Goal: Task Accomplishment & Management: Manage account settings

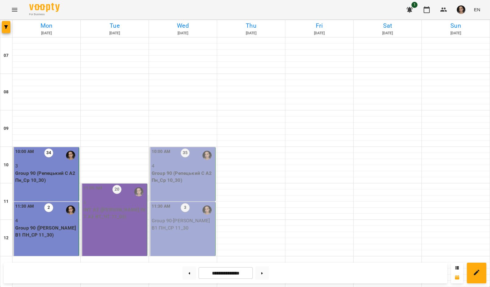
scroll to position [47, 0]
click at [111, 201] on div "11:00 AM 20 6 INT А2 ([PERSON_NAME] INT A2 ВТ_ЧТ 11_00)" at bounding box center [114, 220] width 66 height 72
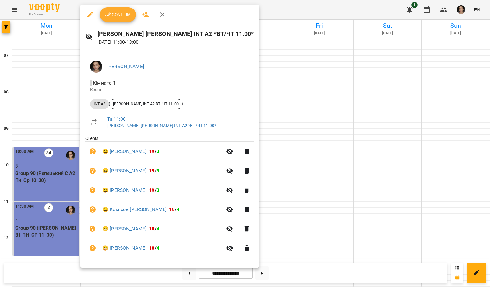
click at [117, 9] on button "Confirm" at bounding box center [118, 14] width 36 height 15
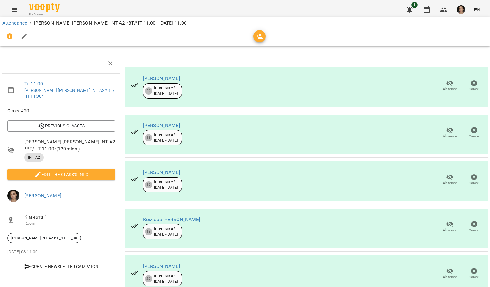
scroll to position [12, 0]
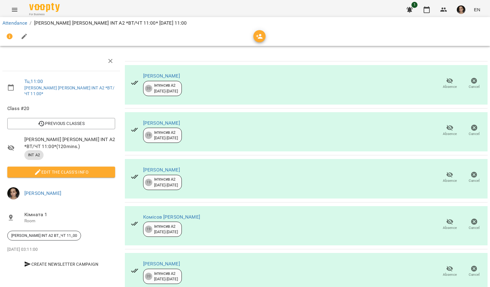
click at [90, 164] on li "Edit the class's Info" at bounding box center [60, 172] width 117 height 16
click at [95, 169] on span "Edit the class's Info" at bounding box center [61, 172] width 98 height 7
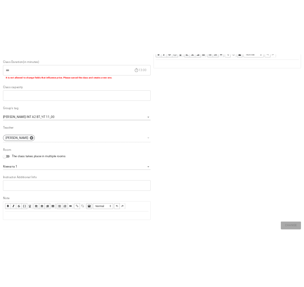
scroll to position [115, 0]
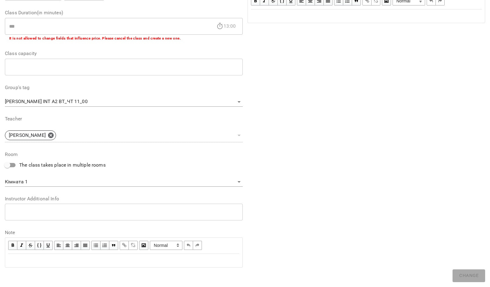
click at [95, 260] on div "Edit text" at bounding box center [123, 260] width 231 height 7
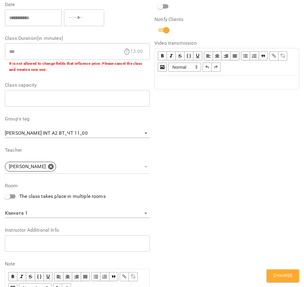
click at [284, 279] on span "Change" at bounding box center [282, 276] width 19 height 8
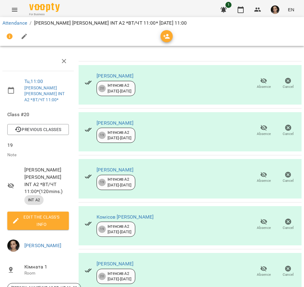
click at [260, 84] on span "Absence" at bounding box center [264, 86] width 14 height 5
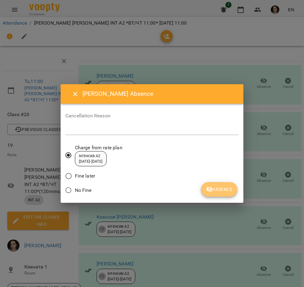
click at [212, 189] on icon "submit" at bounding box center [209, 190] width 7 height 6
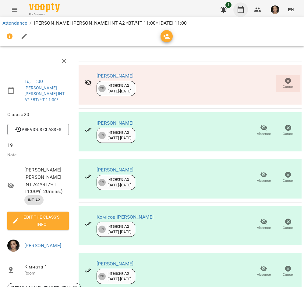
click at [239, 12] on icon "button" at bounding box center [240, 9] width 7 height 7
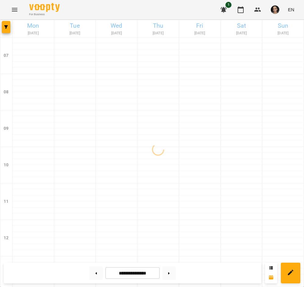
scroll to position [364, 0]
